Goal: Information Seeking & Learning: Learn about a topic

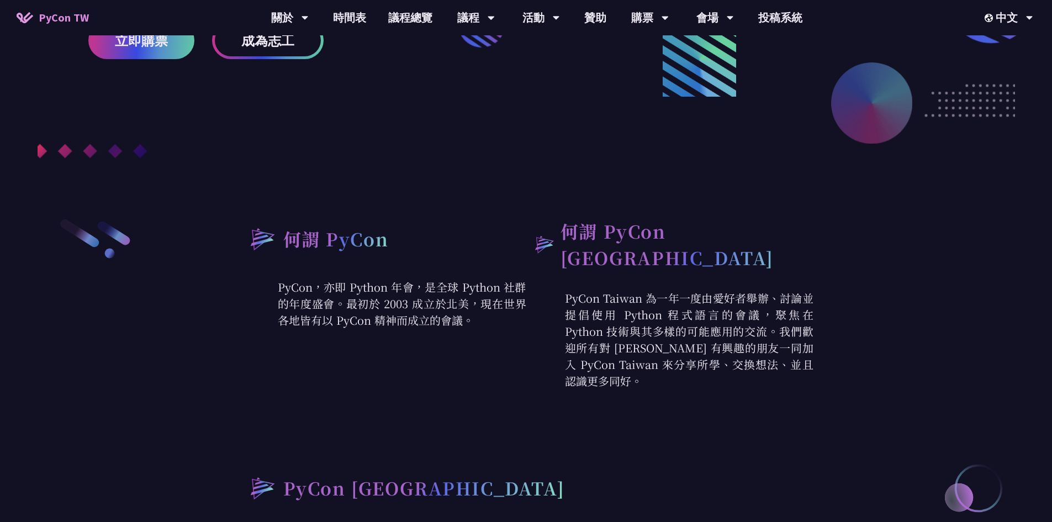
scroll to position [331, 0]
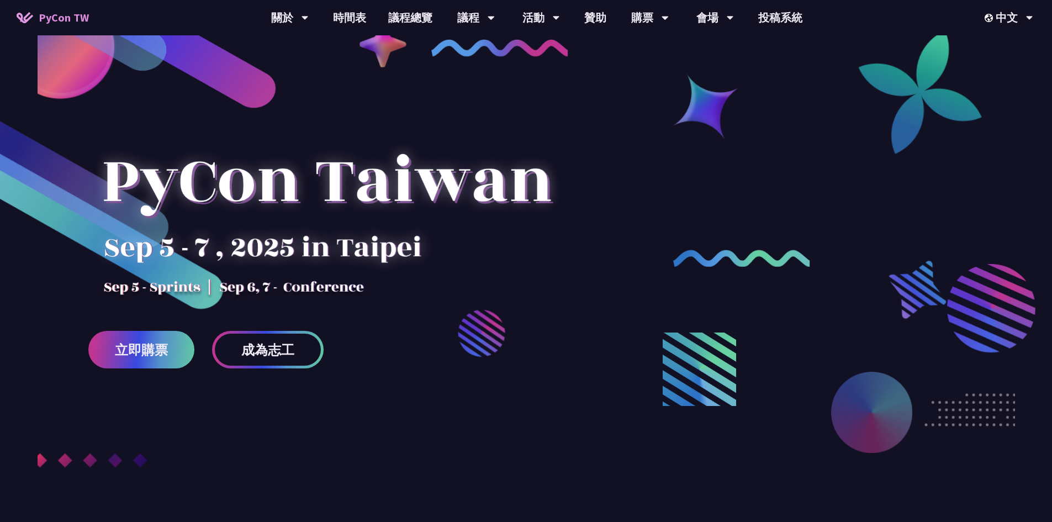
scroll to position [0, 0]
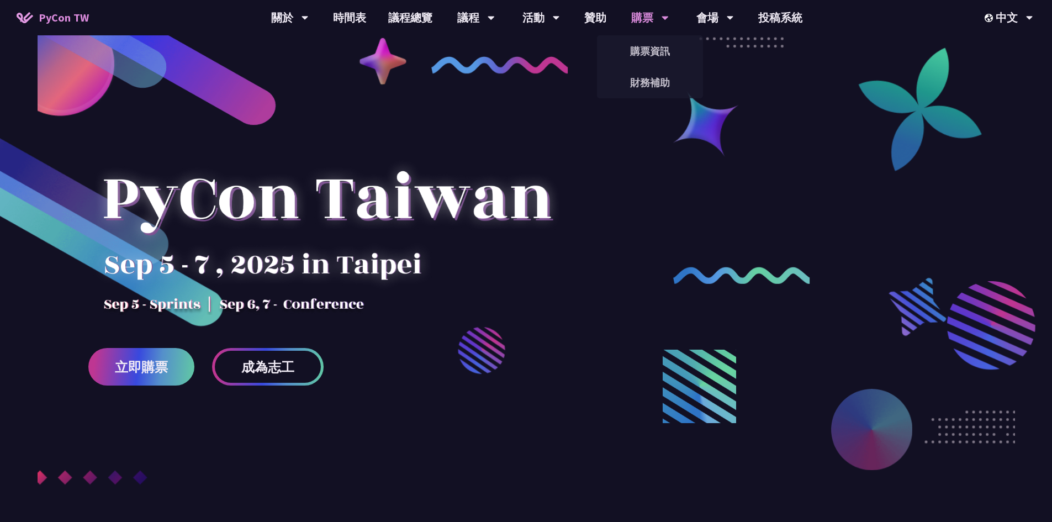
click at [309, 17] on div "購票" at bounding box center [290, 17] width 38 height 35
click at [653, 50] on link "購票資訊" at bounding box center [650, 51] width 106 height 26
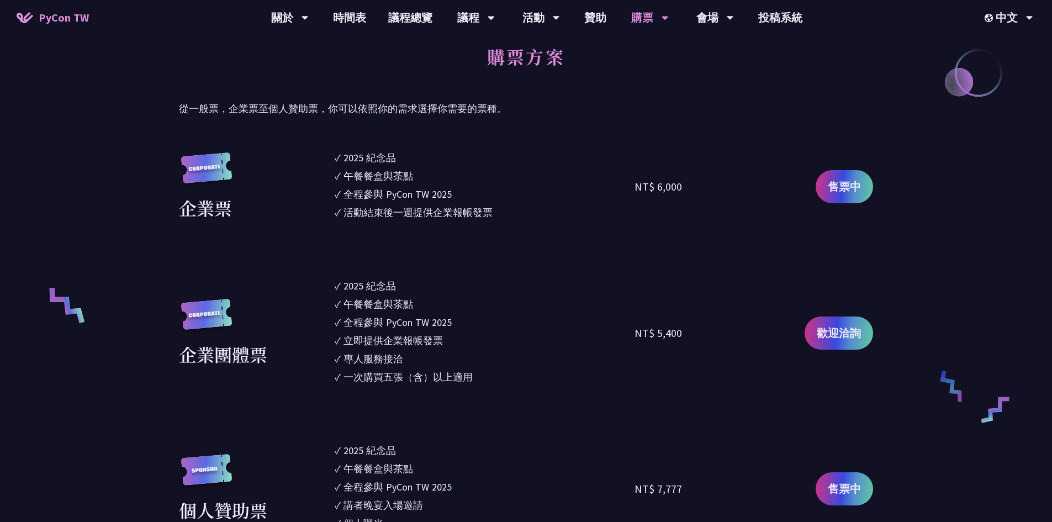
scroll to position [607, 0]
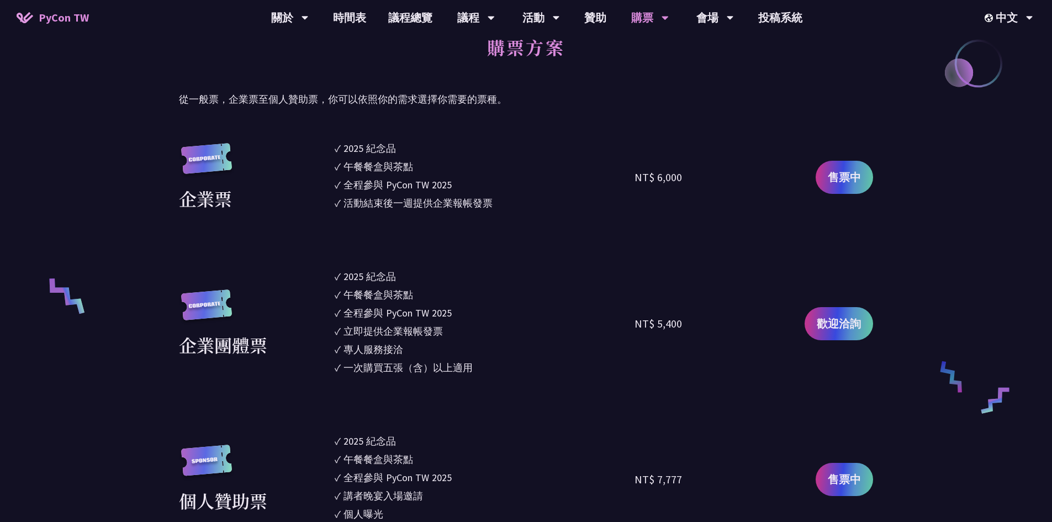
drag, startPoint x: 687, startPoint y: 177, endPoint x: 642, endPoint y: 178, distance: 45.3
click at [642, 178] on div "NT$ 6,000" at bounding box center [709, 177] width 150 height 73
click at [661, 209] on div "NT$ 6,000" at bounding box center [709, 177] width 150 height 73
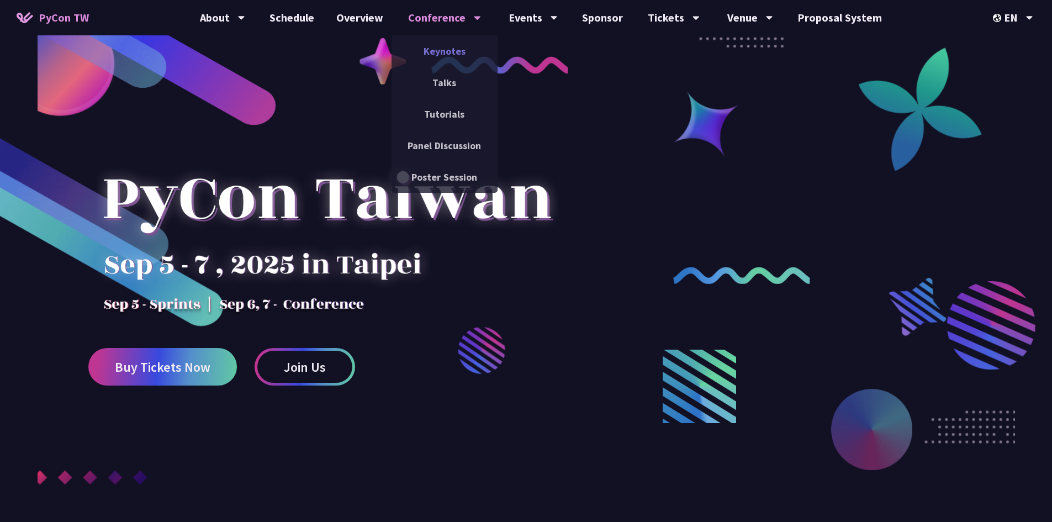
click at [441, 44] on link "Keynotes" at bounding box center [444, 51] width 106 height 26
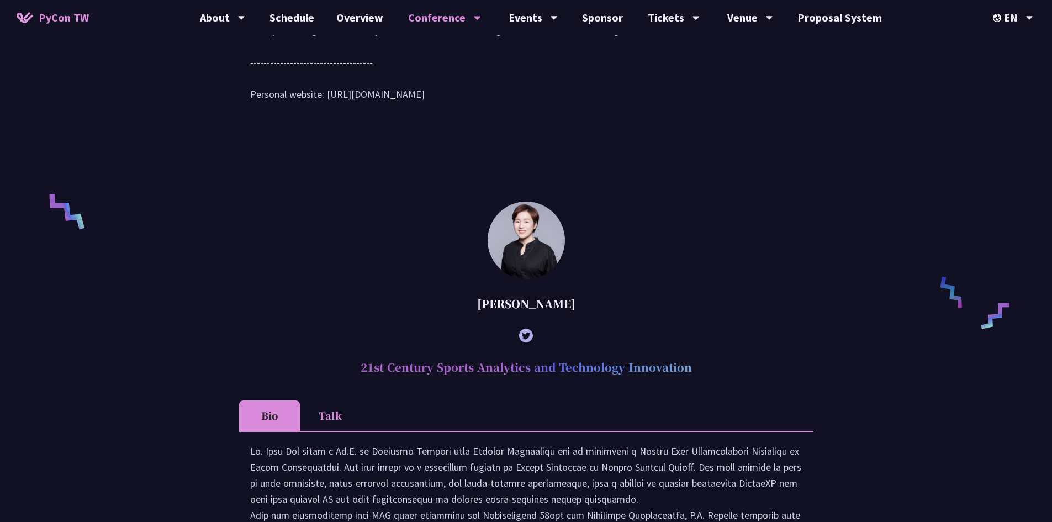
scroll to position [607, 0]
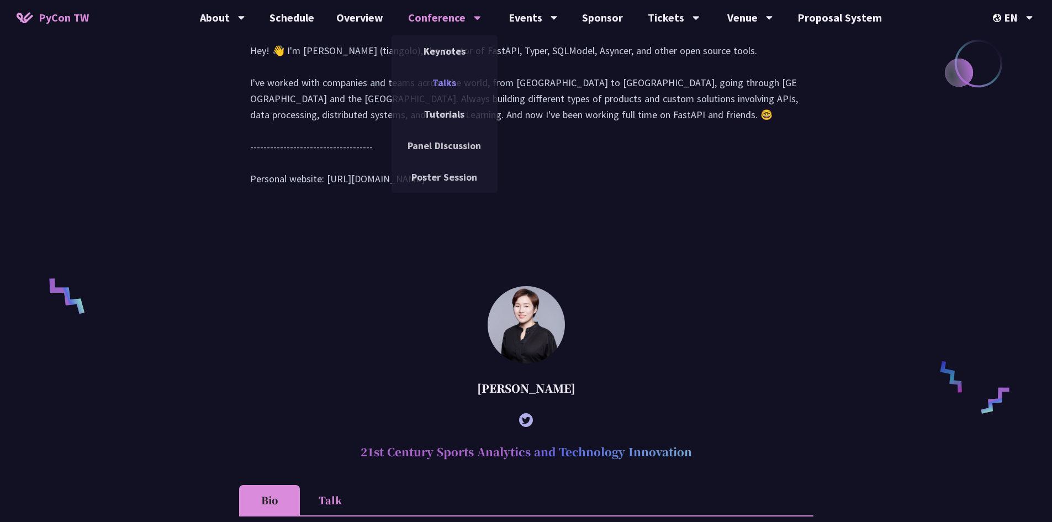
click at [455, 81] on link "Talks" at bounding box center [444, 83] width 106 height 26
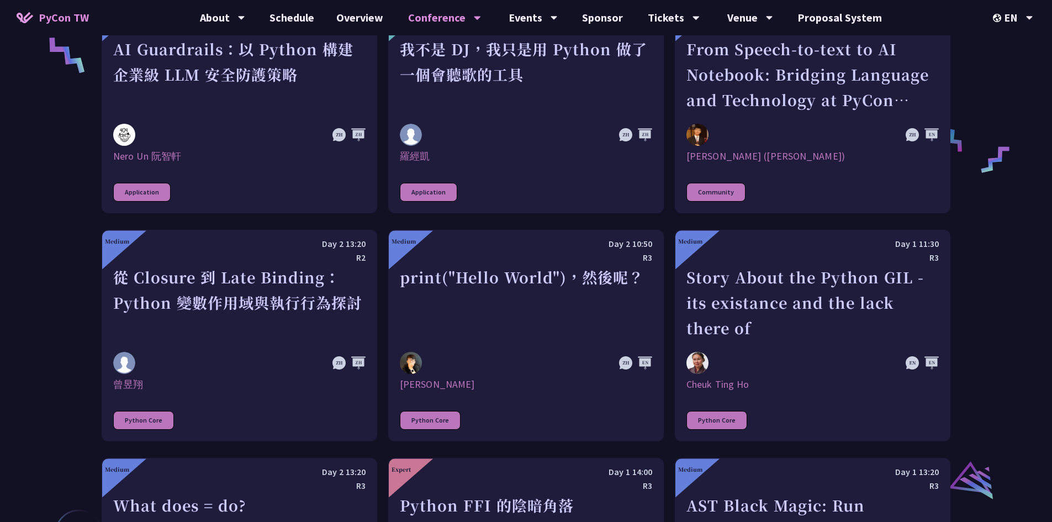
scroll to position [939, 0]
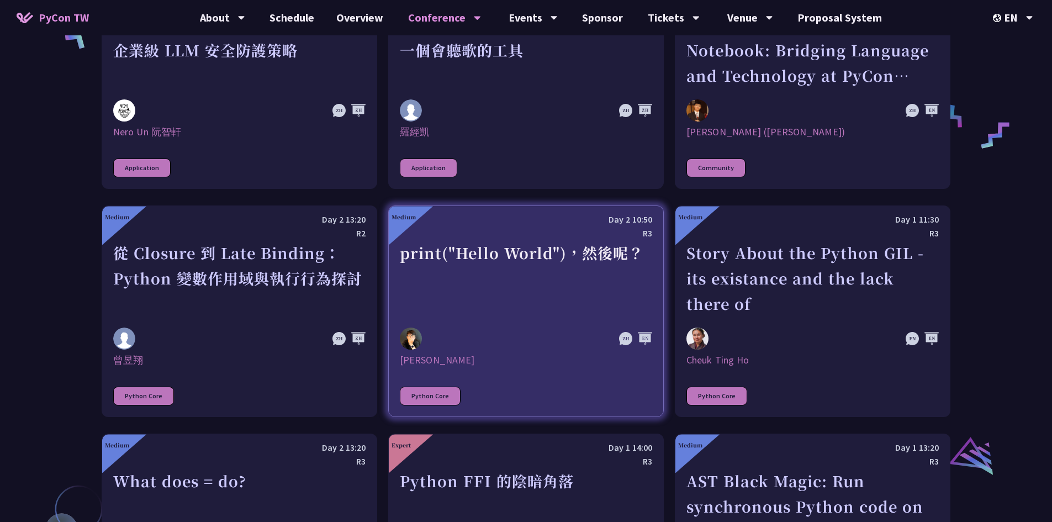
click at [430, 256] on div "print("Hello World")，然後呢？" at bounding box center [526, 278] width 252 height 76
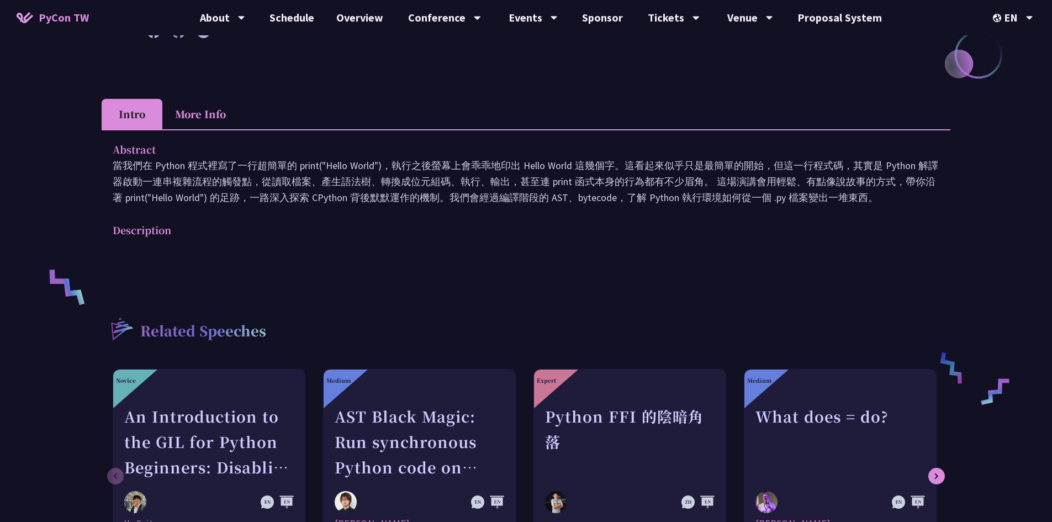
scroll to position [276, 0]
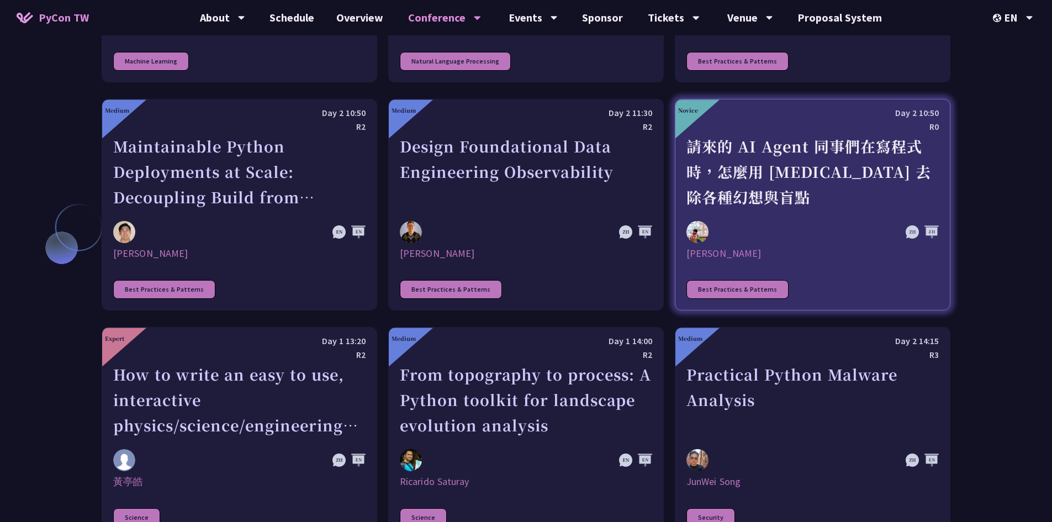
scroll to position [2667, 0]
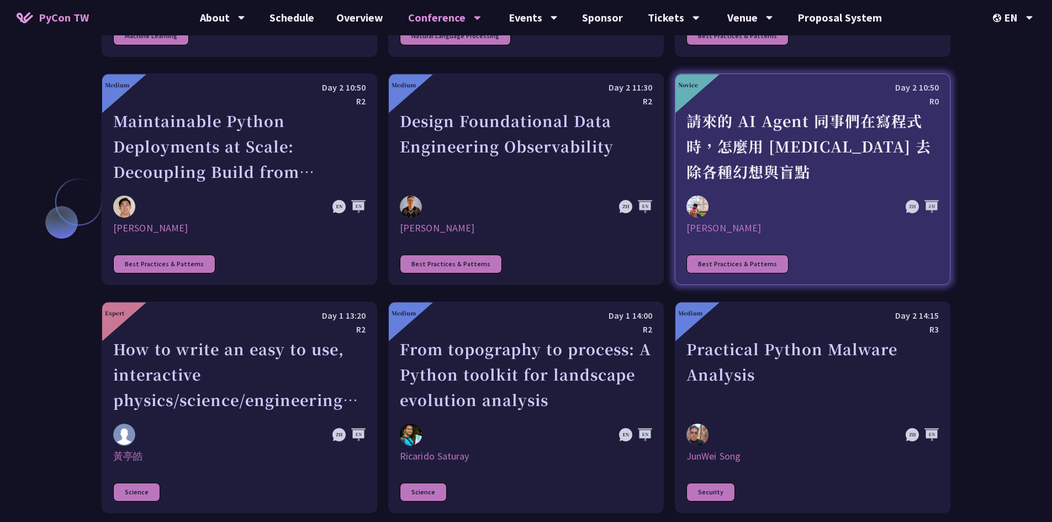
click at [778, 190] on link "Novice Day 2 10:50 R0 請來的 AI Agent 同事們在寫程式時，怎麼用 [MEDICAL_DATA] 去除各種幻想與盲點 [PERSO…" at bounding box center [813, 178] width 276 height 211
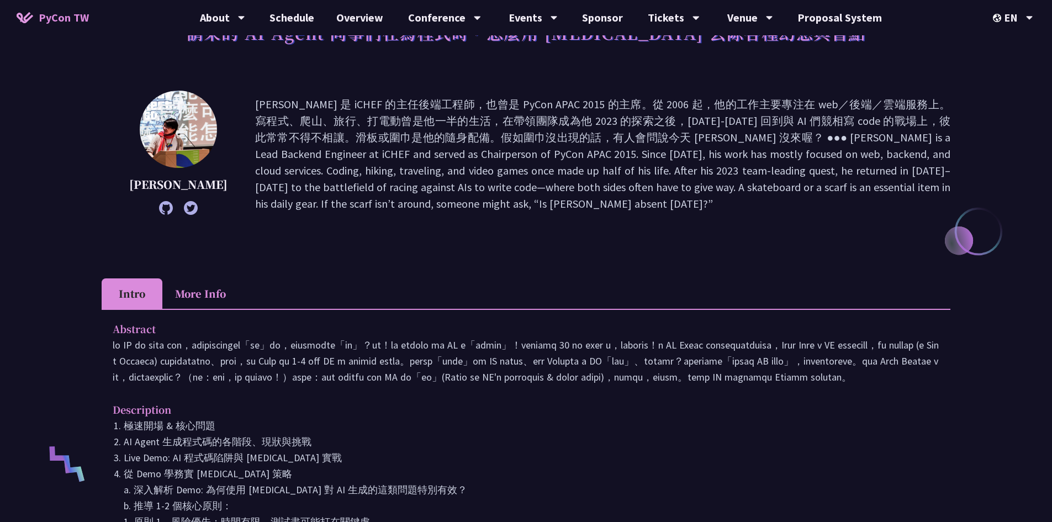
scroll to position [55, 0]
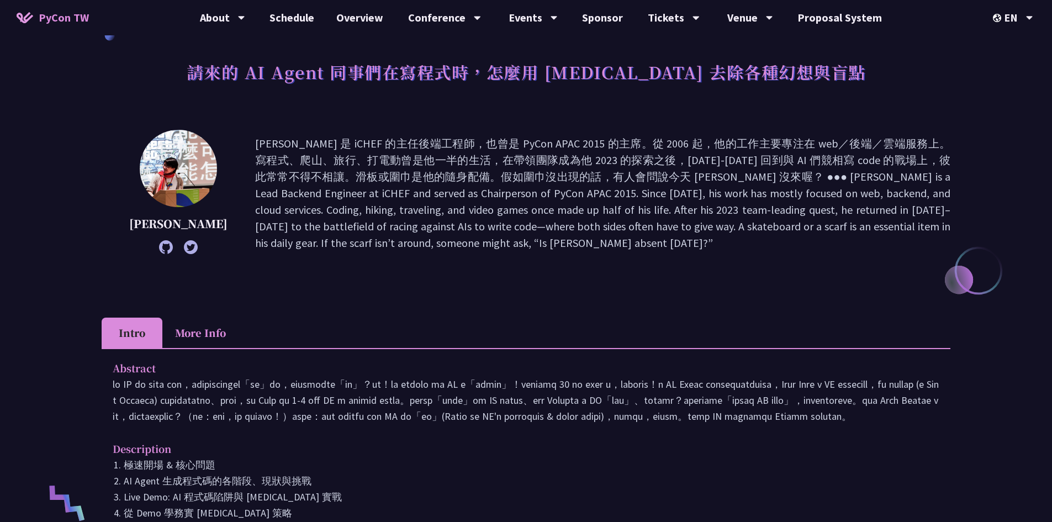
click at [200, 333] on li "More Info" at bounding box center [200, 332] width 76 height 30
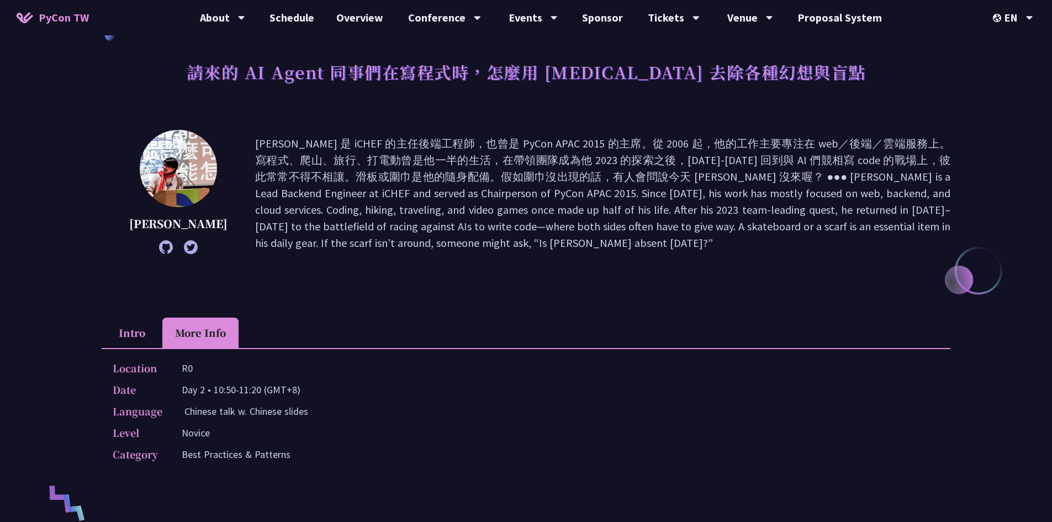
click at [143, 332] on li "Intro" at bounding box center [132, 332] width 61 height 30
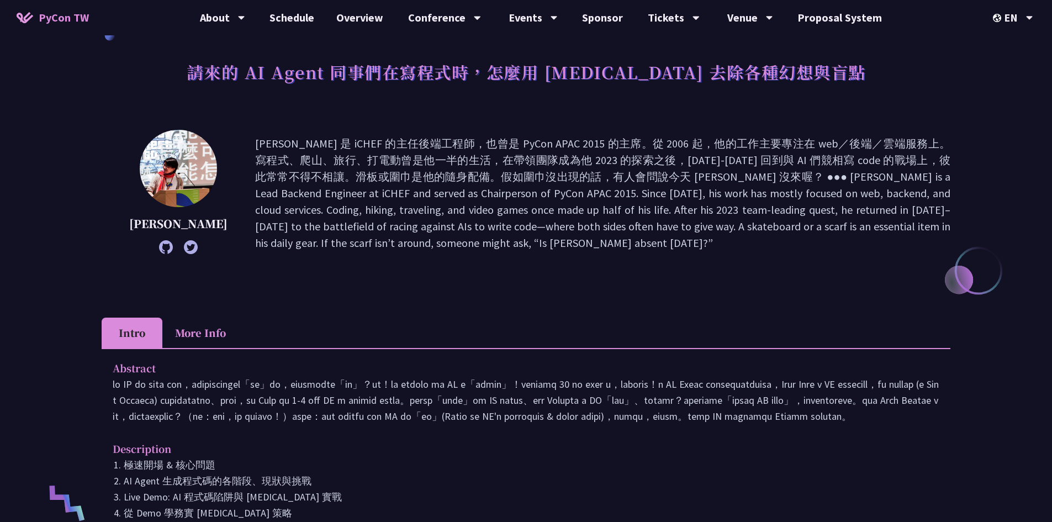
click at [159, 248] on icon at bounding box center [166, 247] width 14 height 14
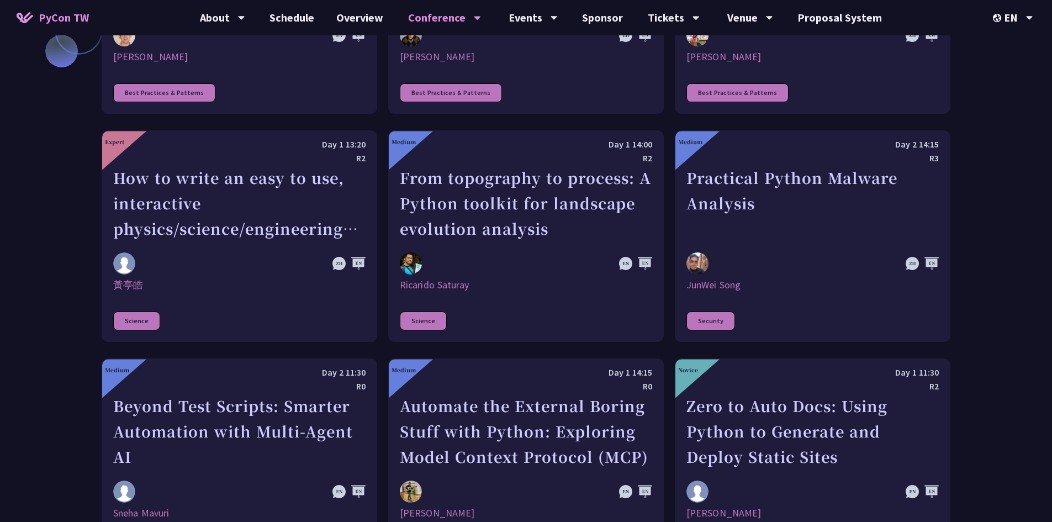
scroll to position [2838, 0]
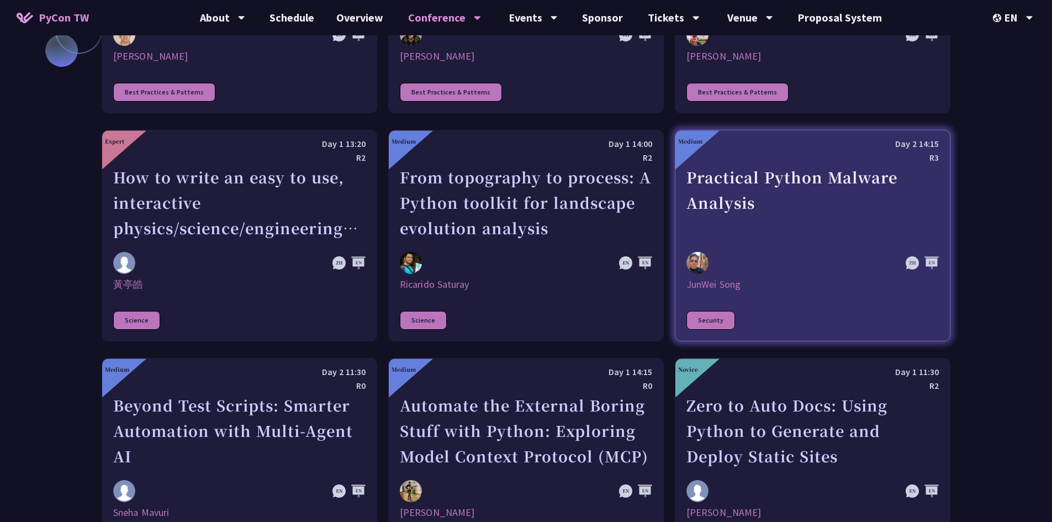
click at [708, 205] on div "Practical Python Malware Analysis" at bounding box center [812, 203] width 252 height 76
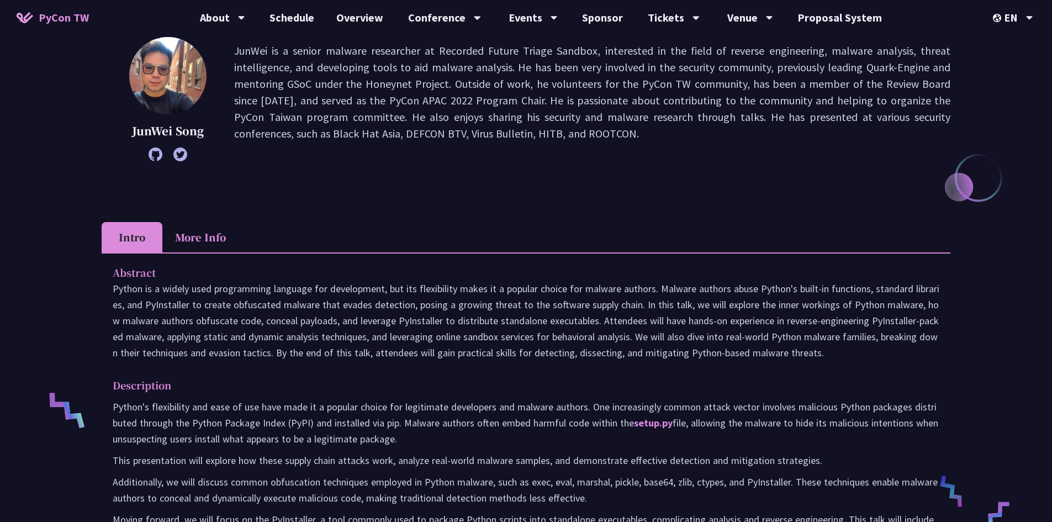
scroll to position [166, 0]
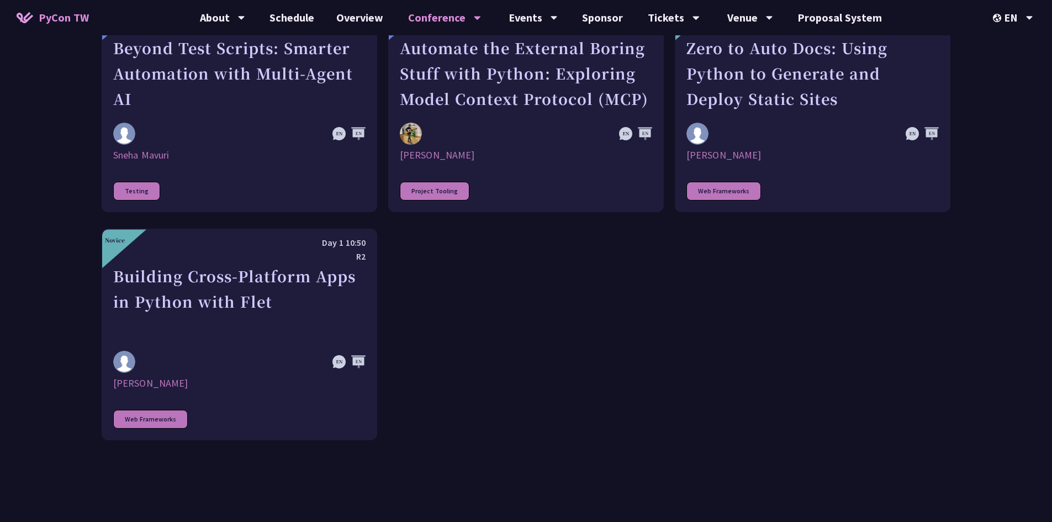
scroll to position [3200, 0]
